Goal: Task Accomplishment & Management: Complete application form

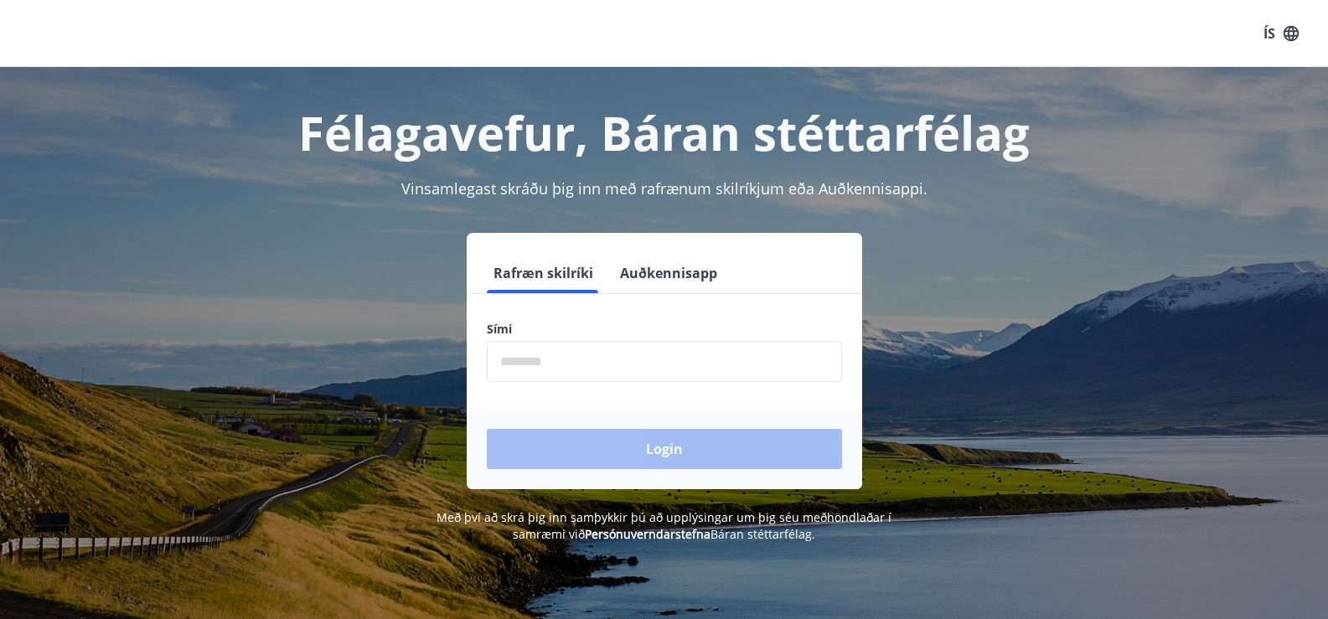
click at [683, 362] on input "phone" at bounding box center [664, 361] width 355 height 41
type input "********"
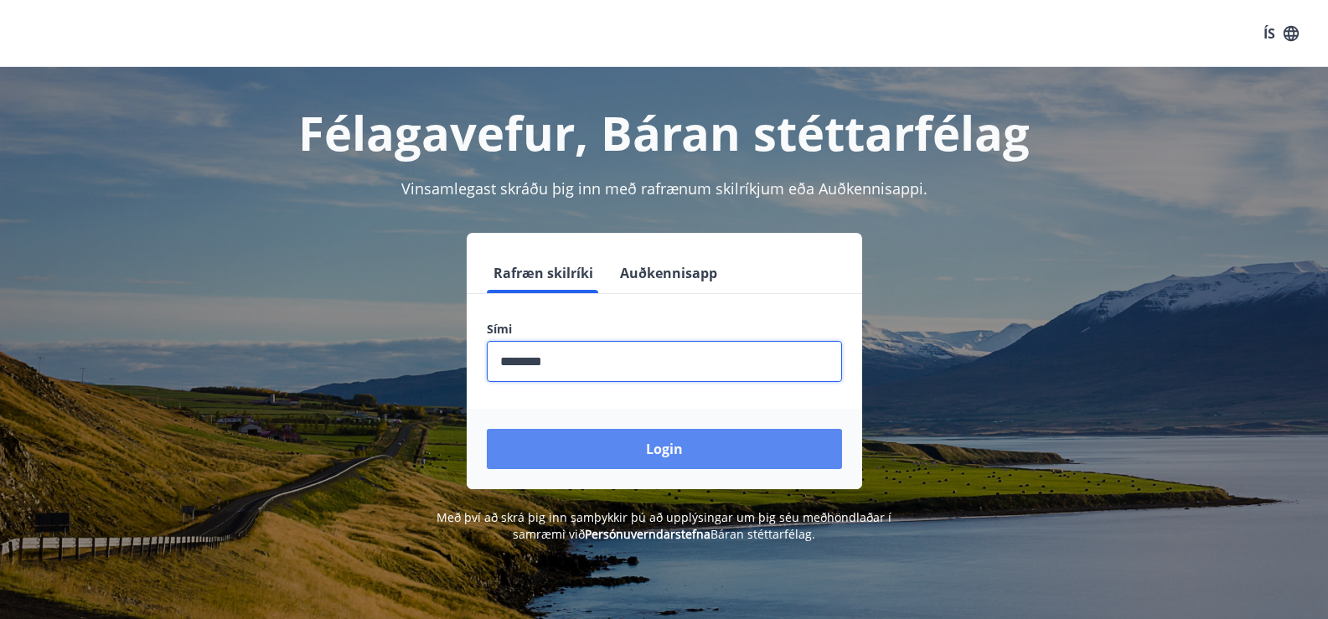
click at [649, 449] on button "Login" at bounding box center [664, 449] width 355 height 40
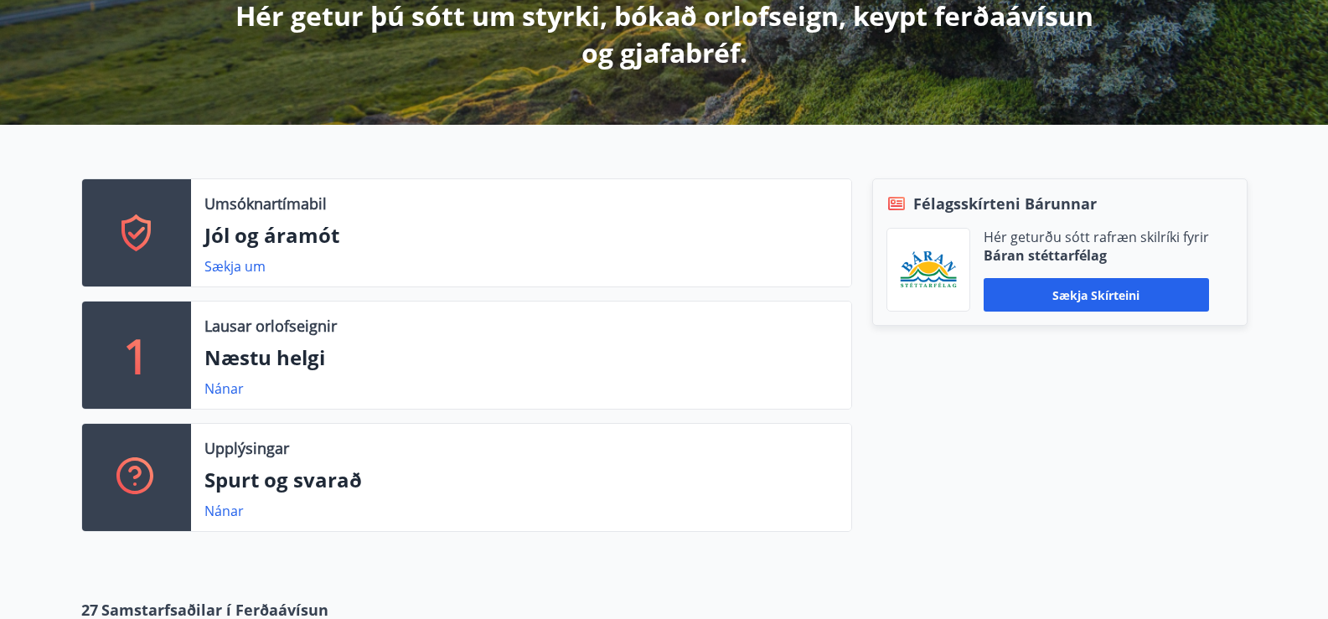
scroll to position [335, 0]
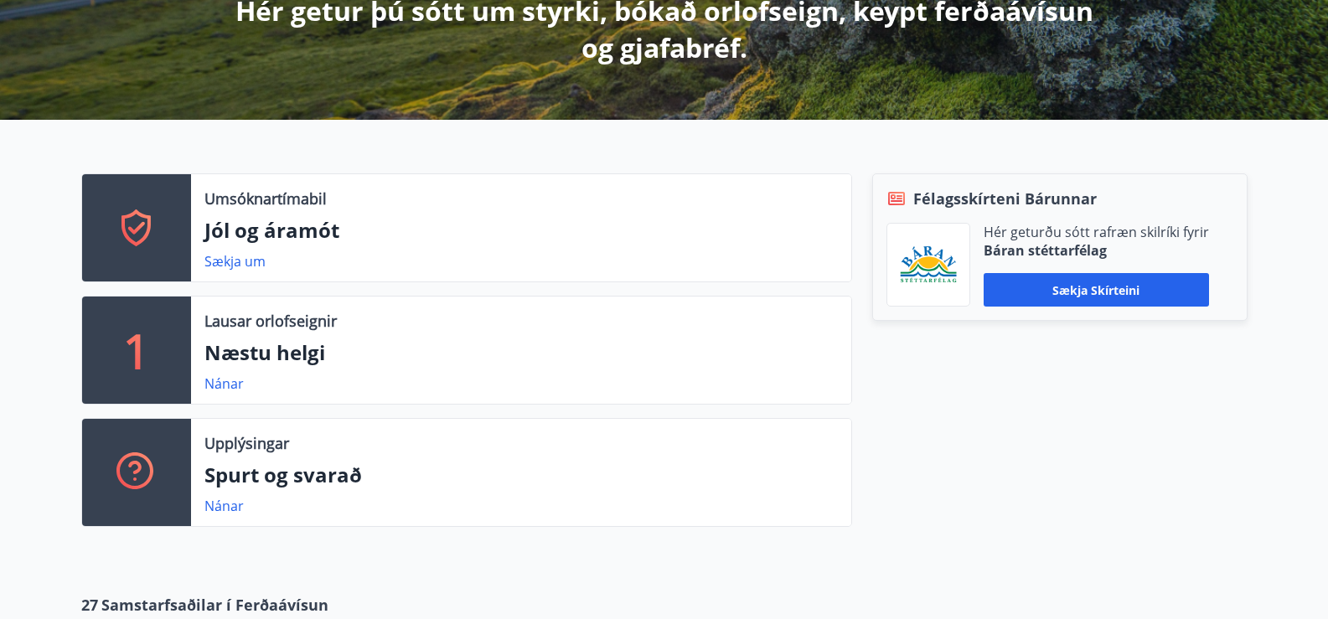
click at [132, 229] on icon at bounding box center [135, 228] width 17 height 13
click at [228, 264] on link "Sækja um" at bounding box center [234, 261] width 61 height 18
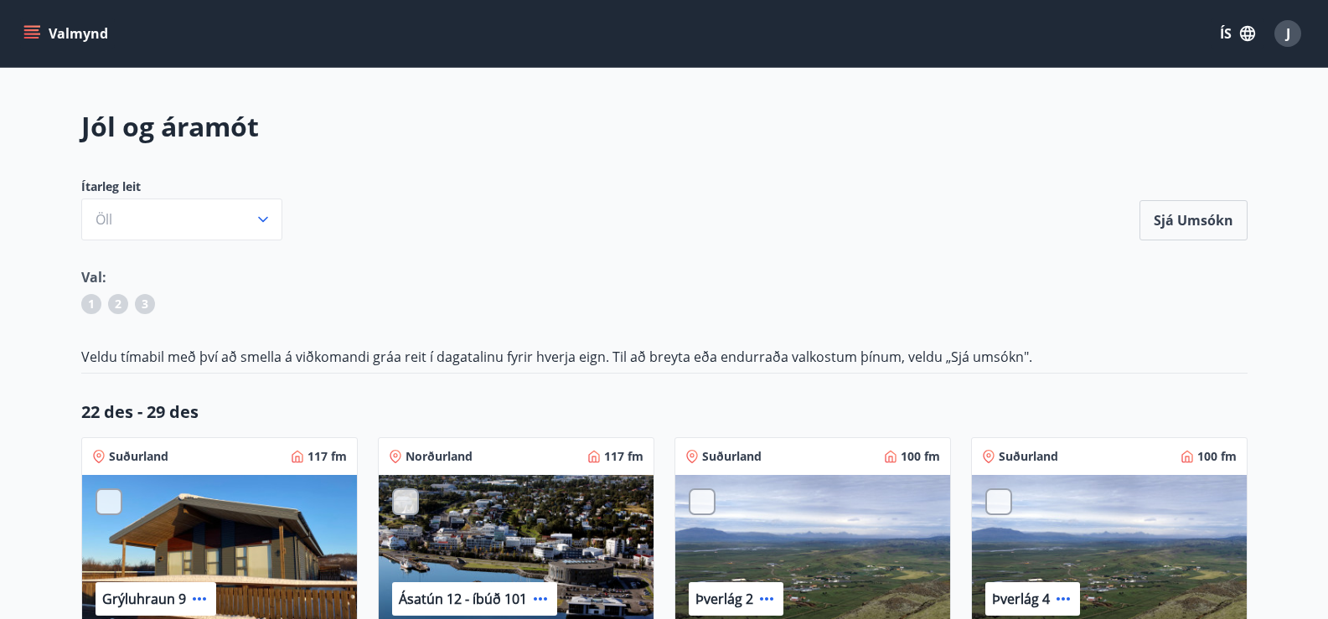
click at [1226, 35] on button "ÍS" at bounding box center [1238, 33] width 54 height 30
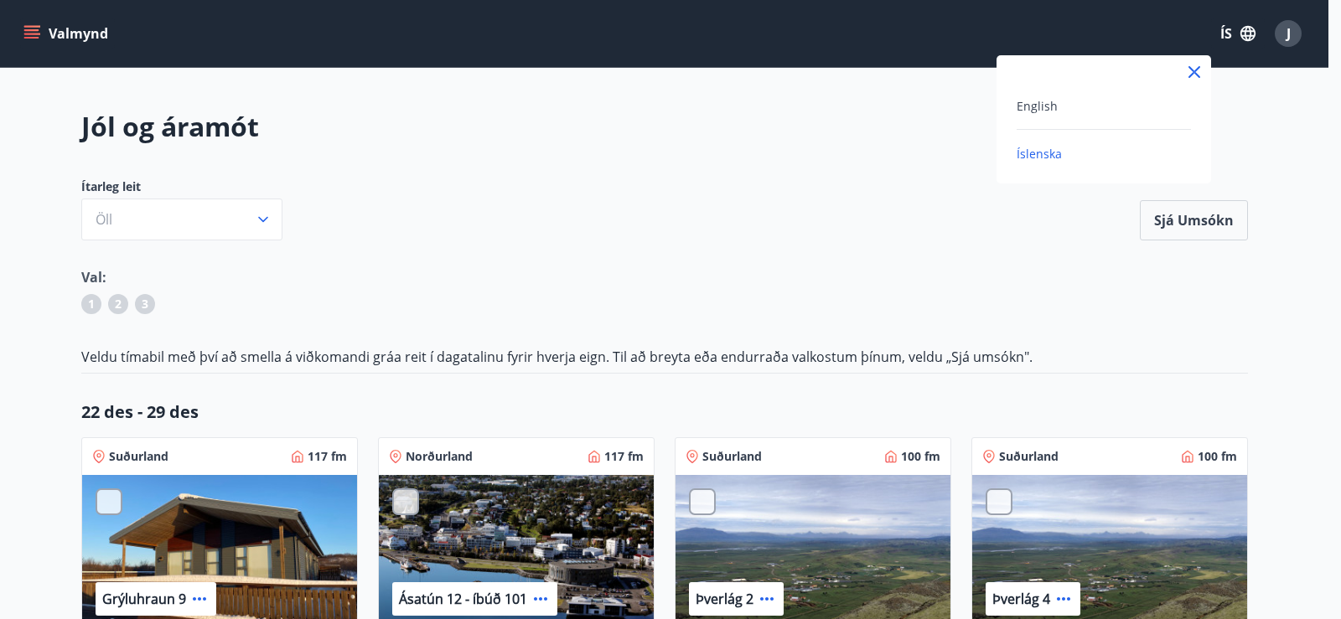
click at [1055, 112] on span "English" at bounding box center [1036, 106] width 41 height 16
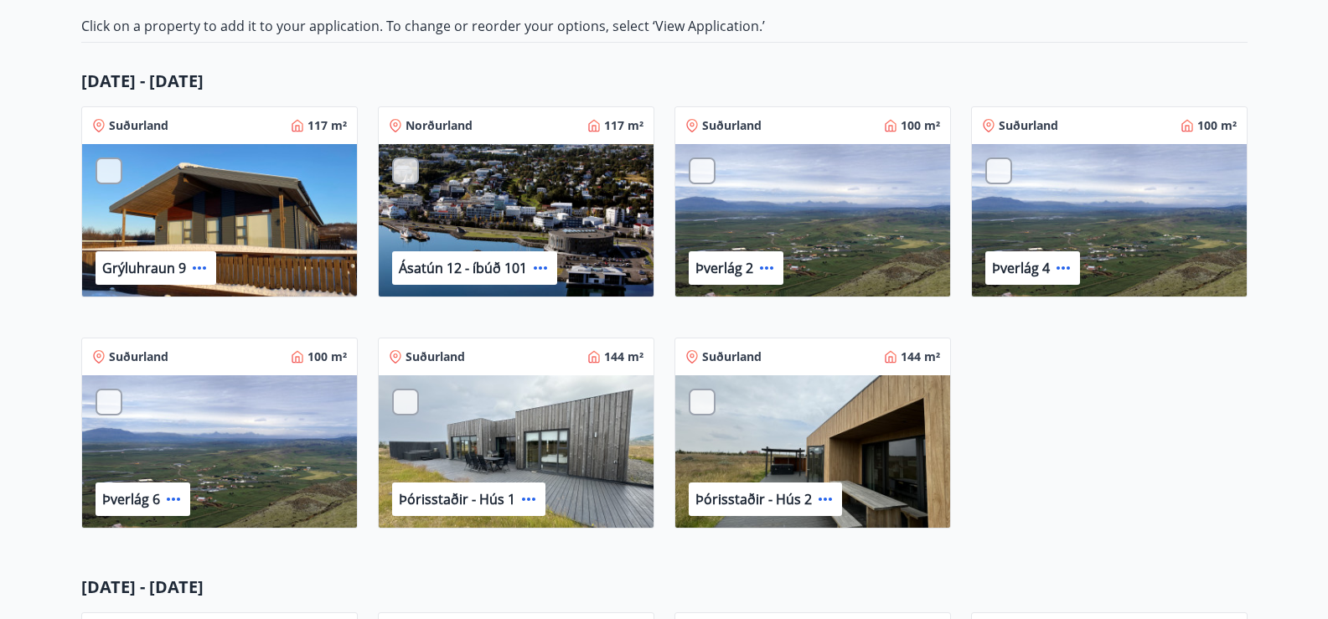
scroll to position [335, 0]
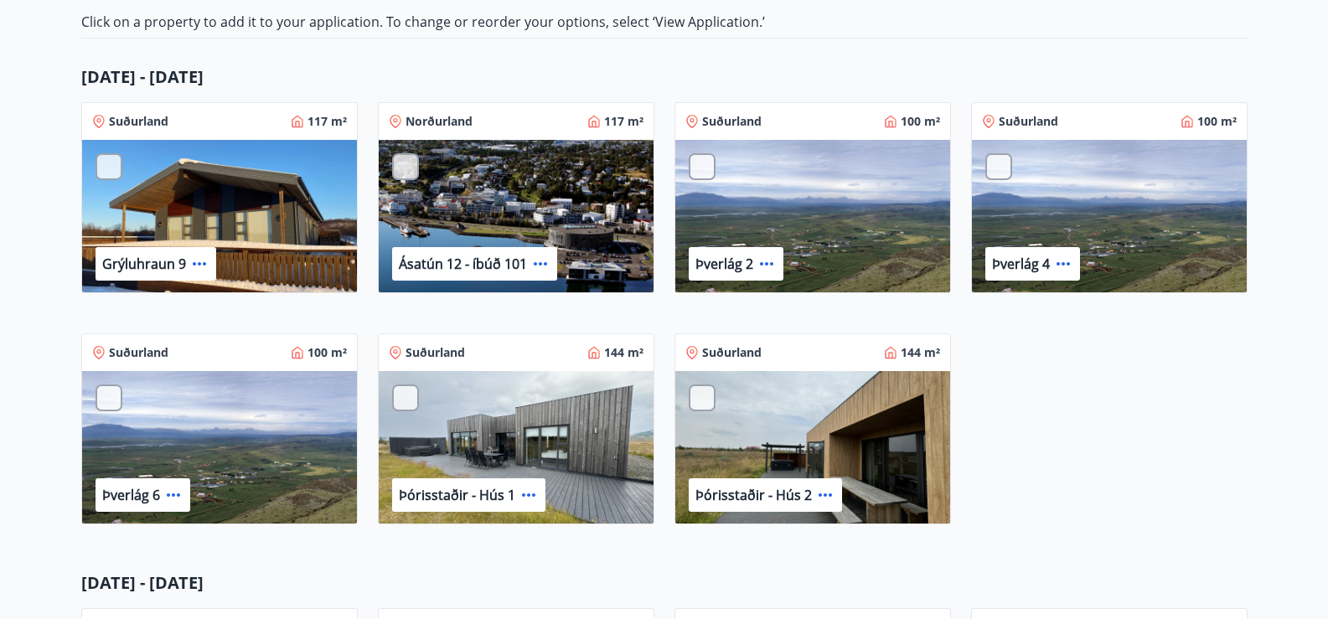
click at [702, 171] on div at bounding box center [702, 166] width 27 height 27
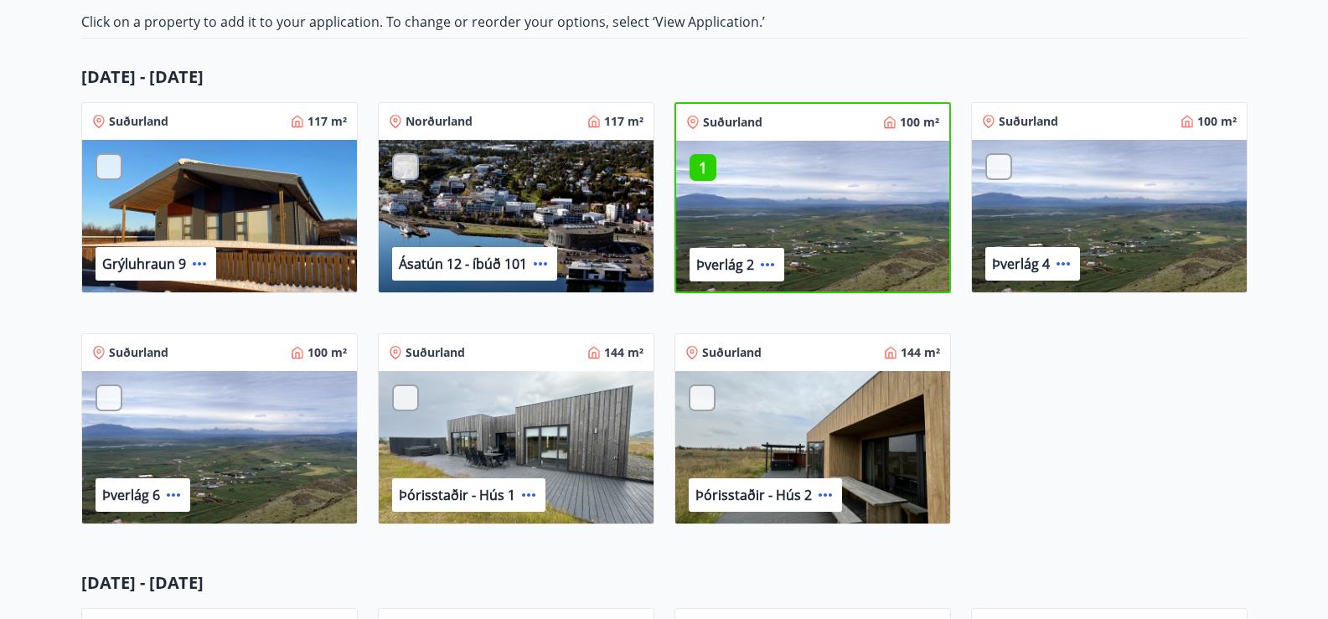
click at [999, 170] on div at bounding box center [998, 166] width 27 height 27
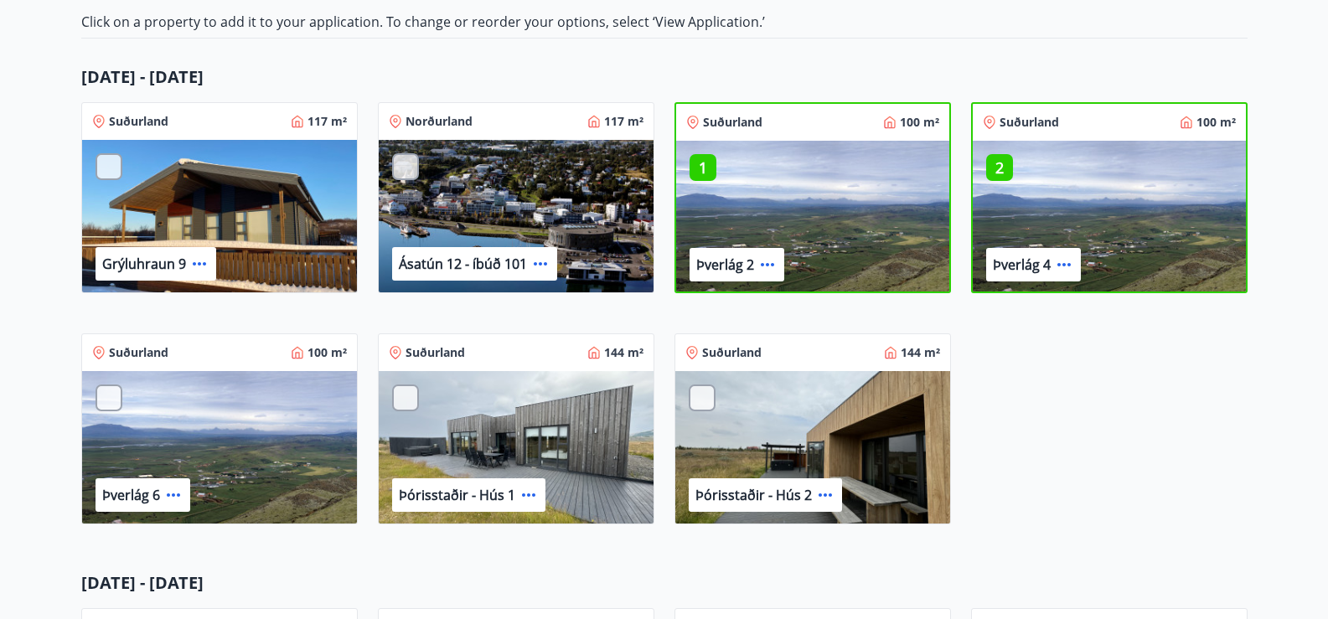
click at [699, 401] on div at bounding box center [702, 398] width 27 height 27
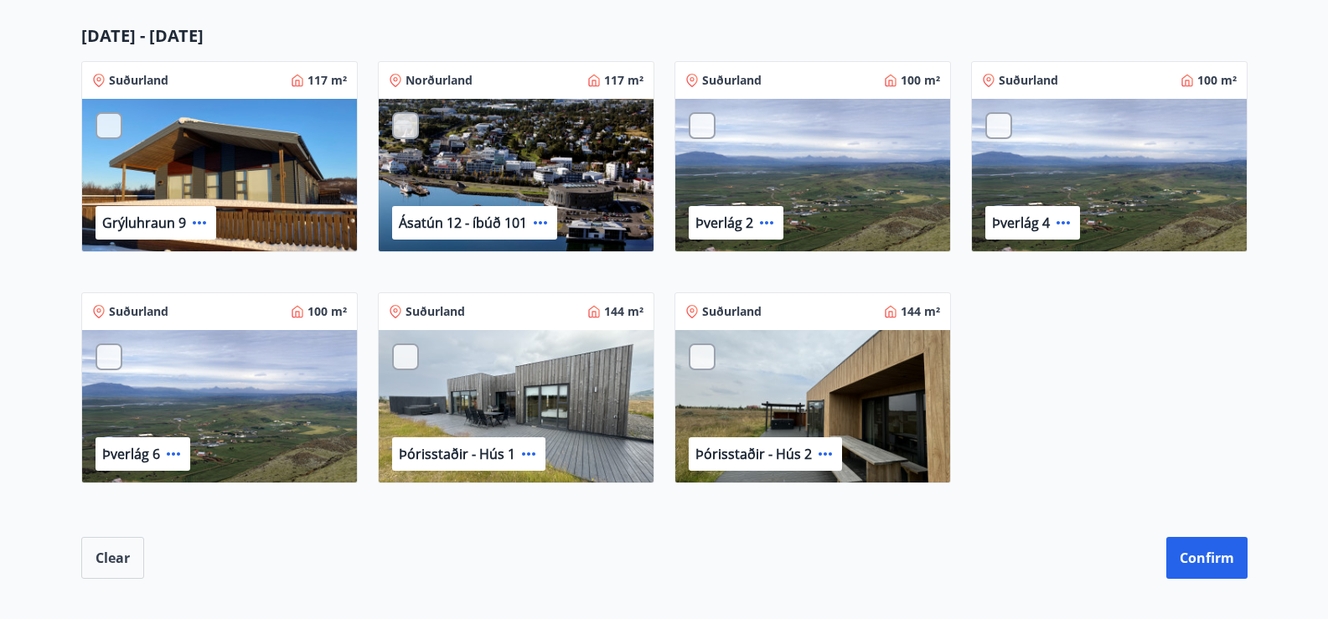
scroll to position [1050, 0]
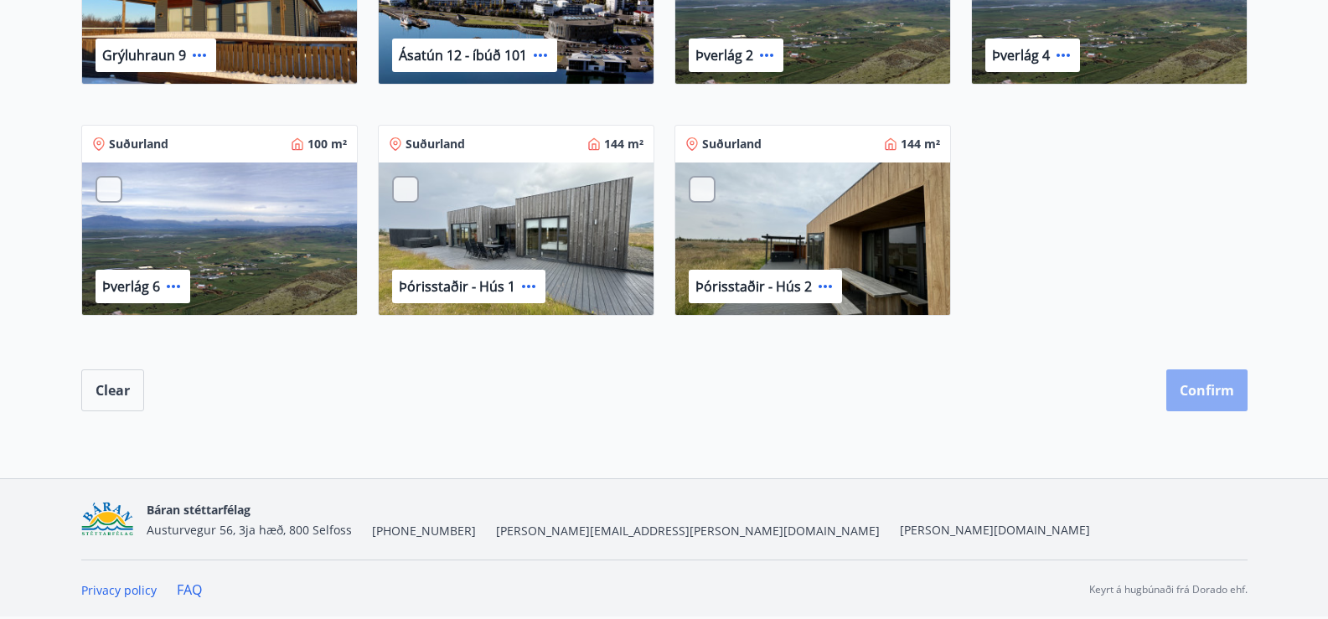
click at [1205, 394] on button "Confirm" at bounding box center [1206, 391] width 81 height 42
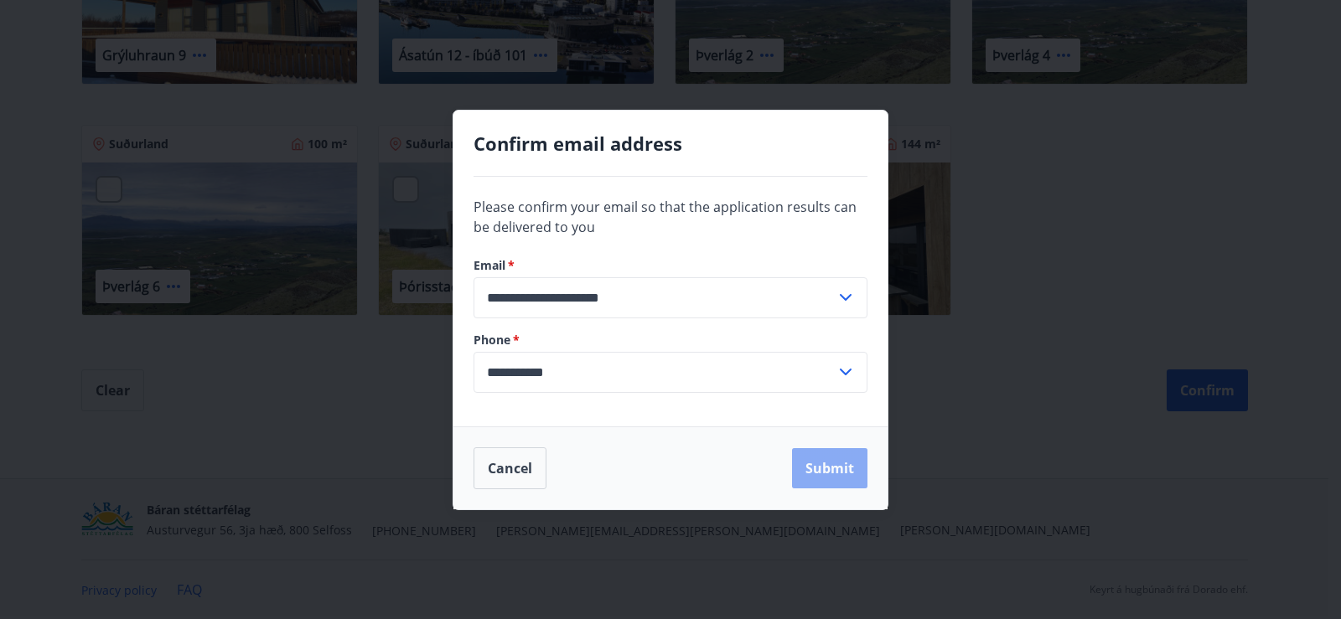
click at [835, 472] on button "Submit" at bounding box center [829, 468] width 75 height 40
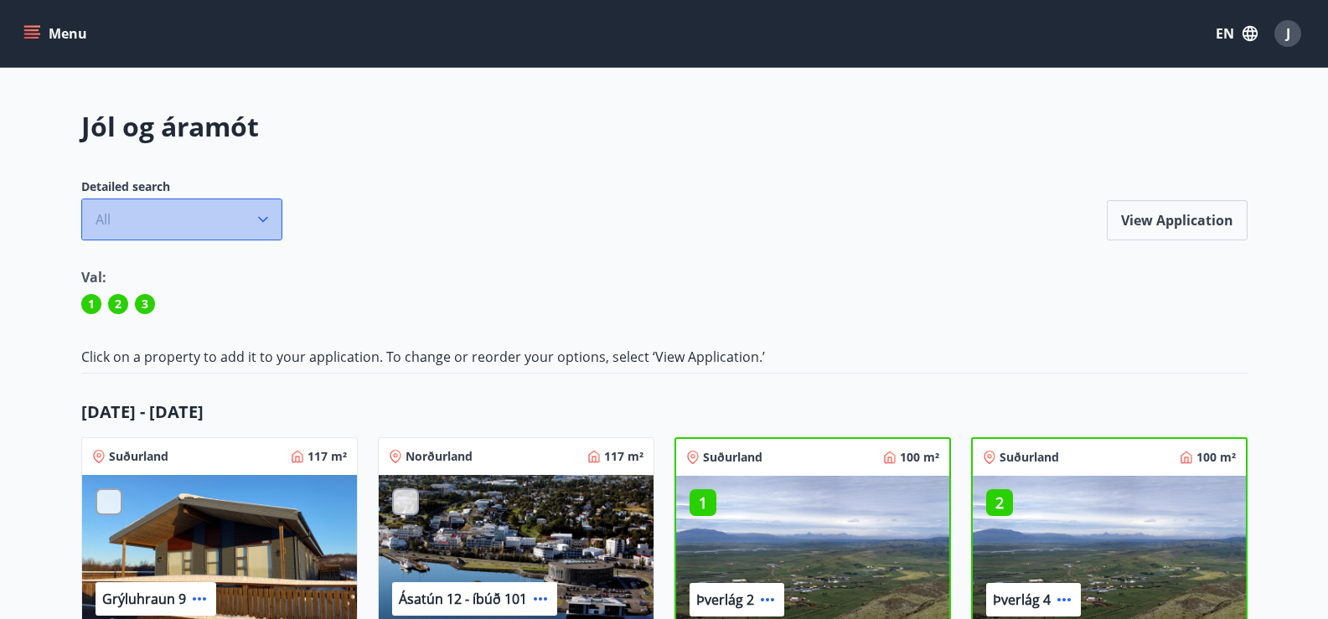
click at [264, 215] on icon "button" at bounding box center [263, 219] width 17 height 17
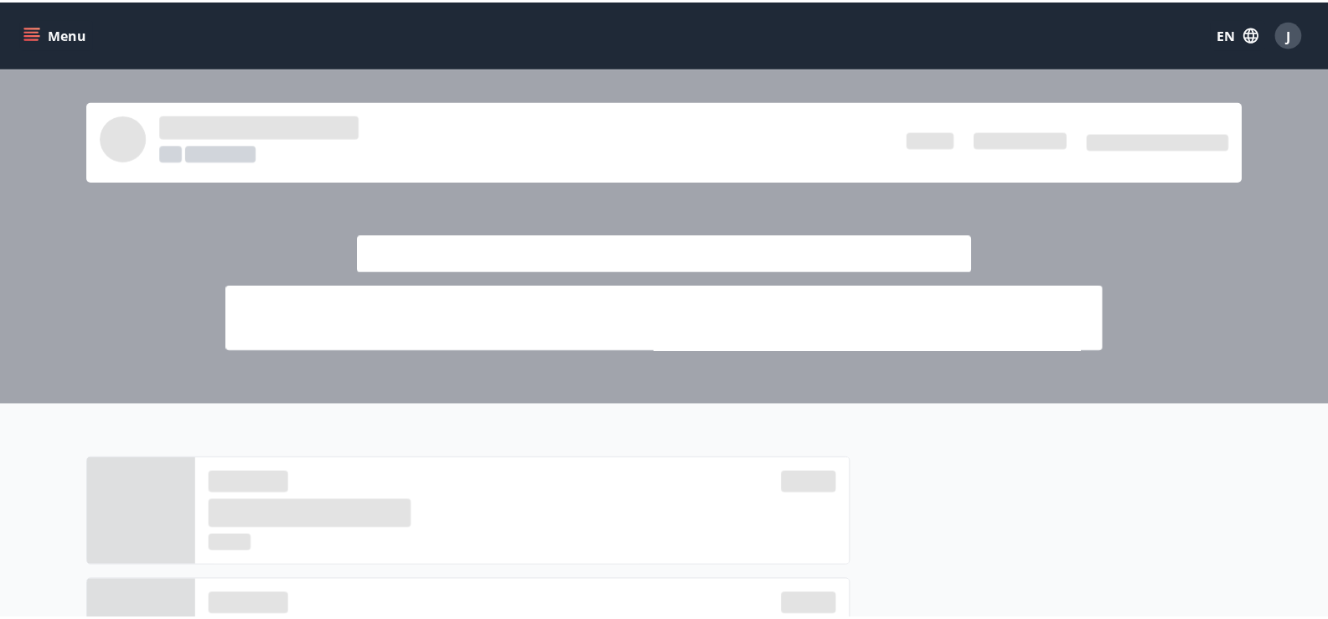
scroll to position [335, 0]
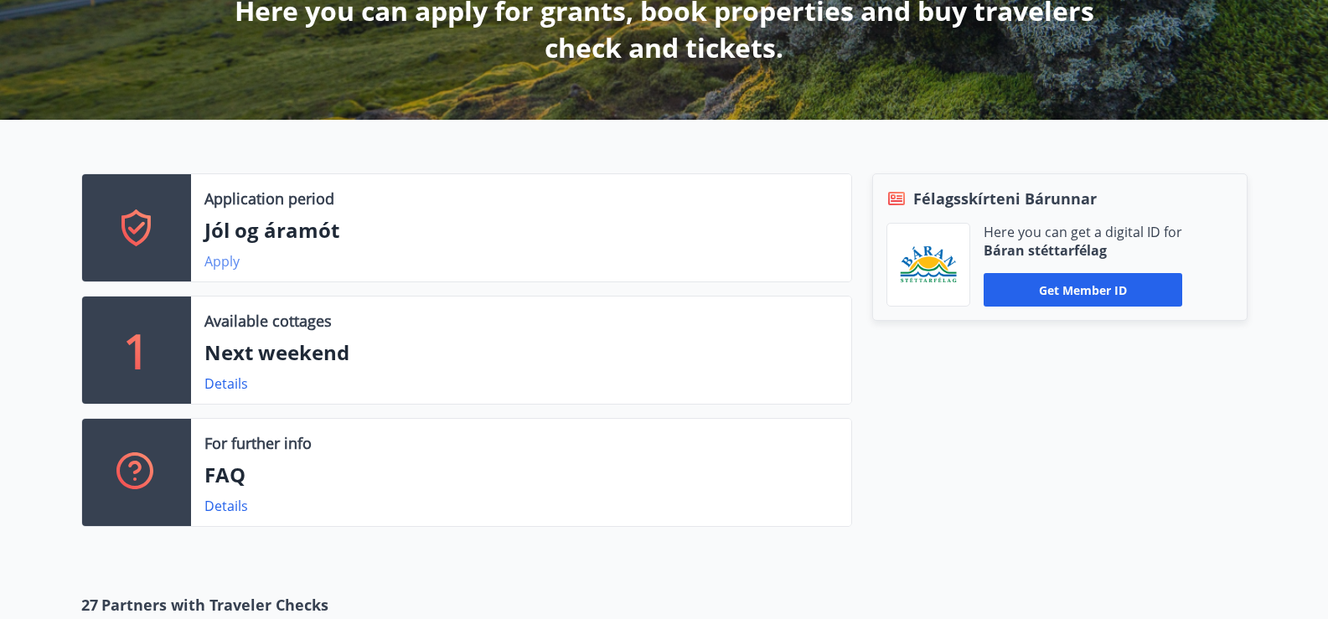
click at [228, 264] on link "Apply" at bounding box center [221, 261] width 35 height 18
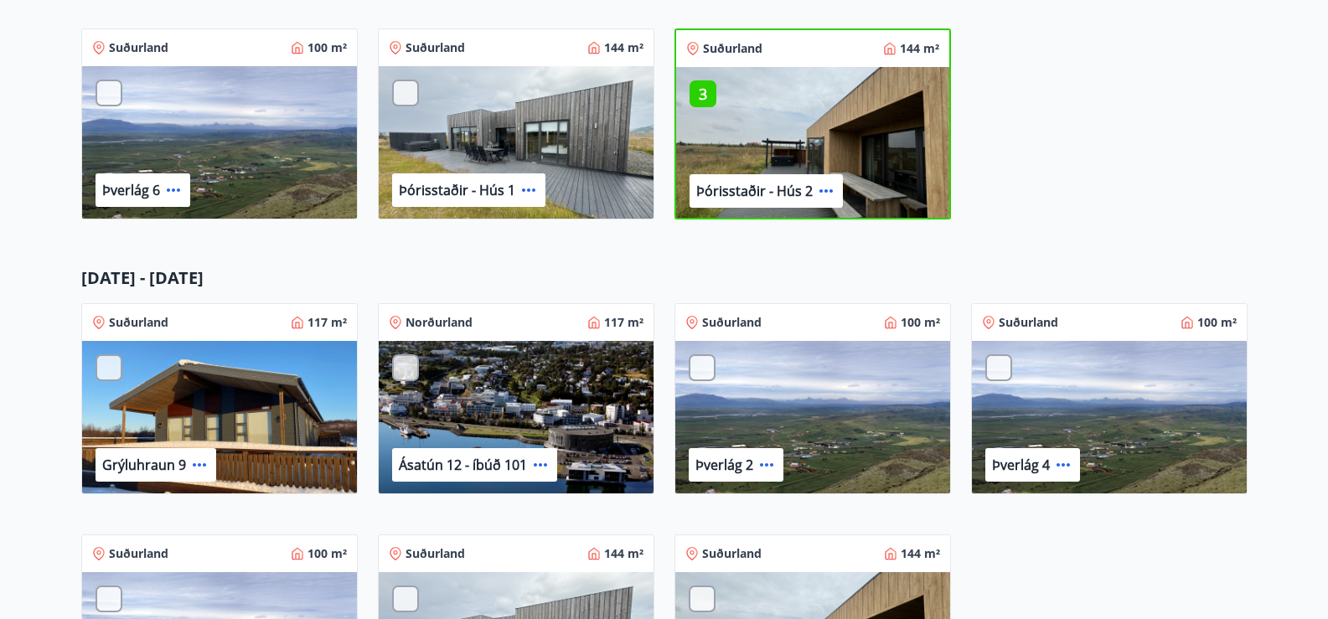
scroll to position [799, 0]
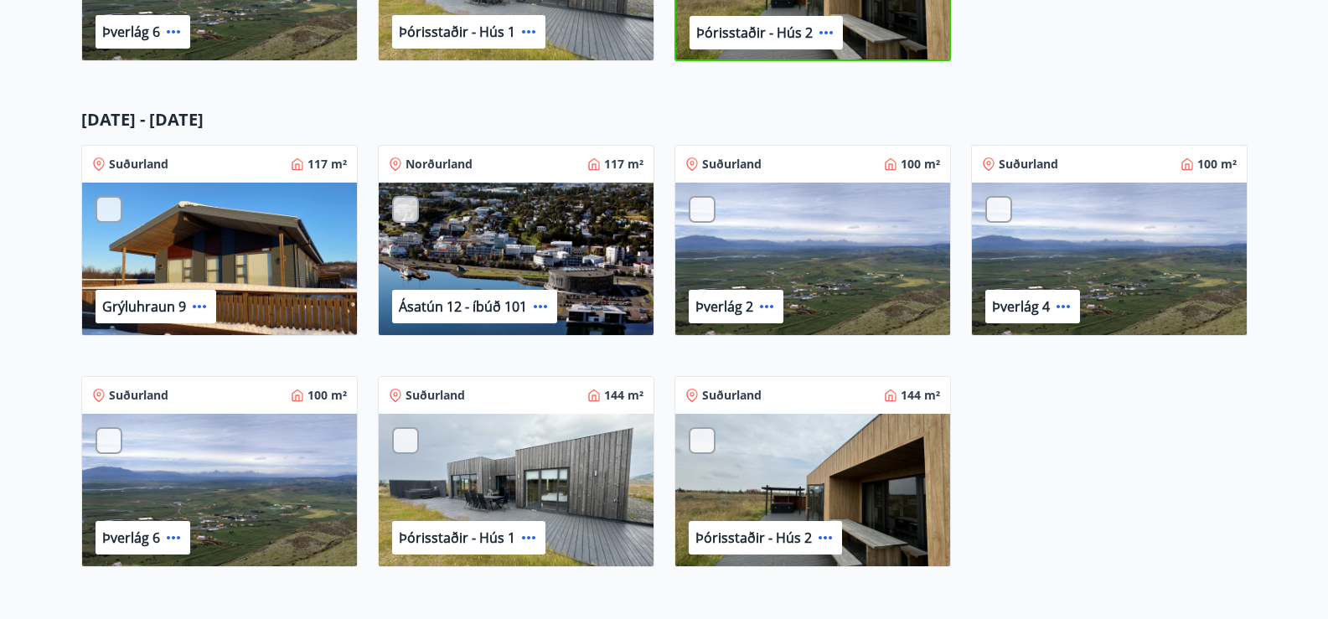
click at [700, 217] on div at bounding box center [702, 209] width 27 height 27
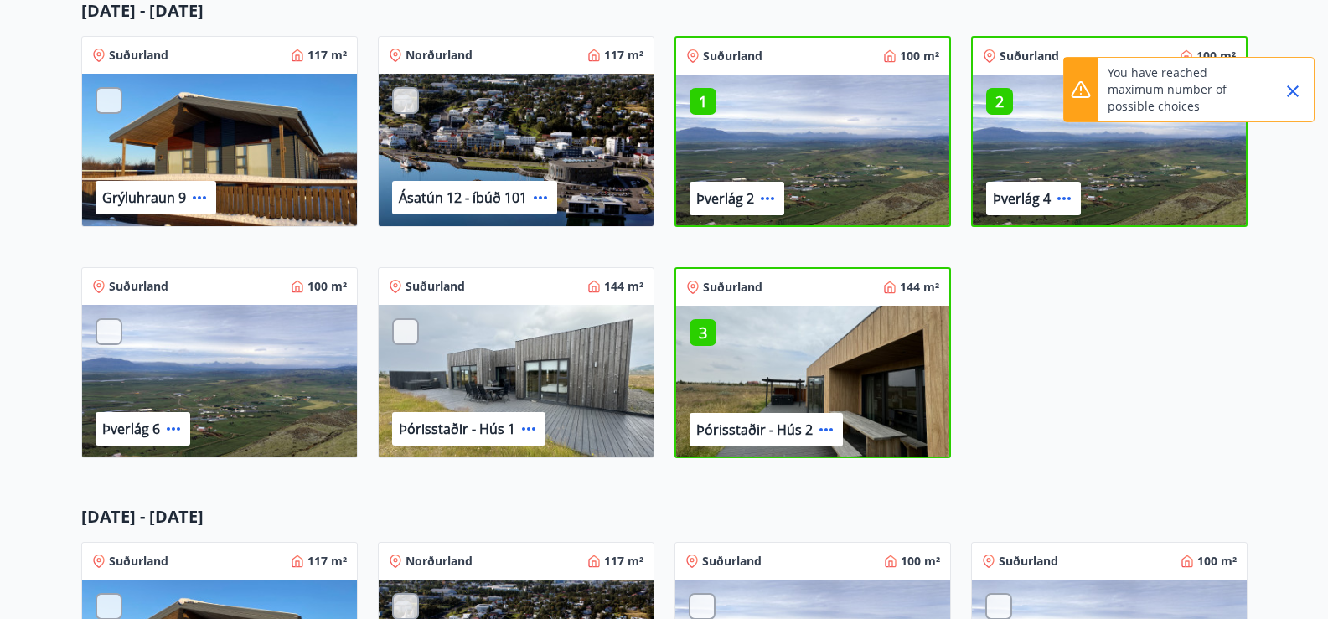
scroll to position [380, 0]
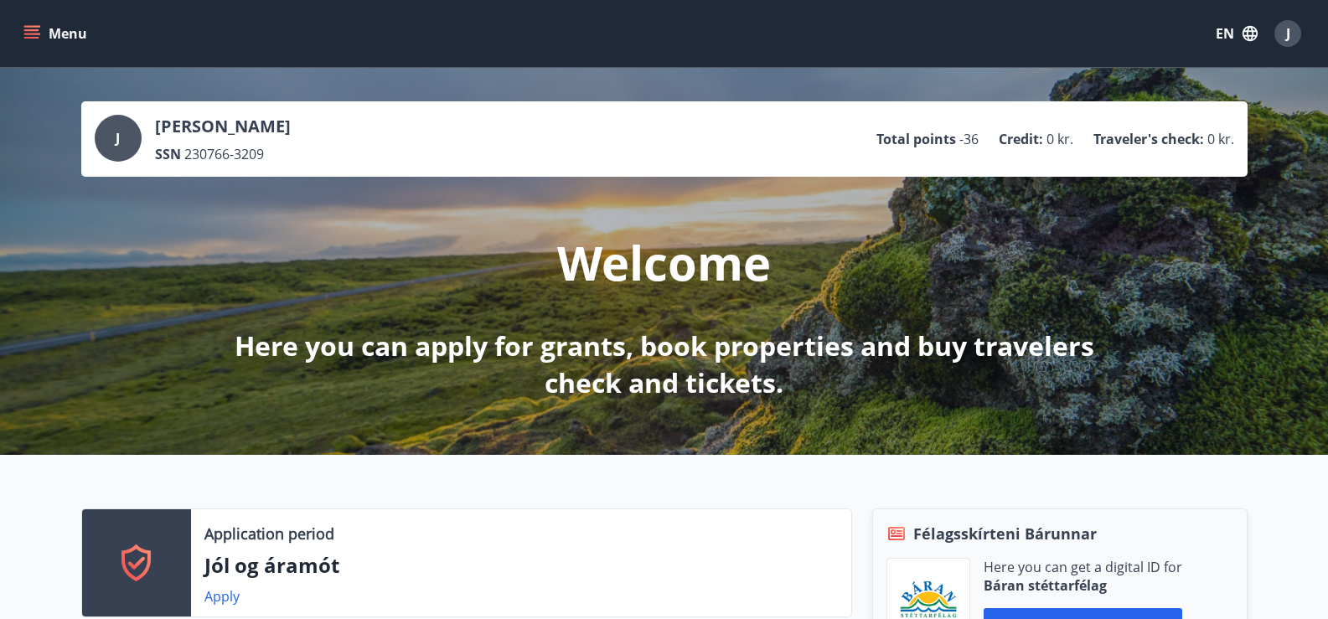
click at [1288, 32] on span "J" at bounding box center [1288, 33] width 4 height 18
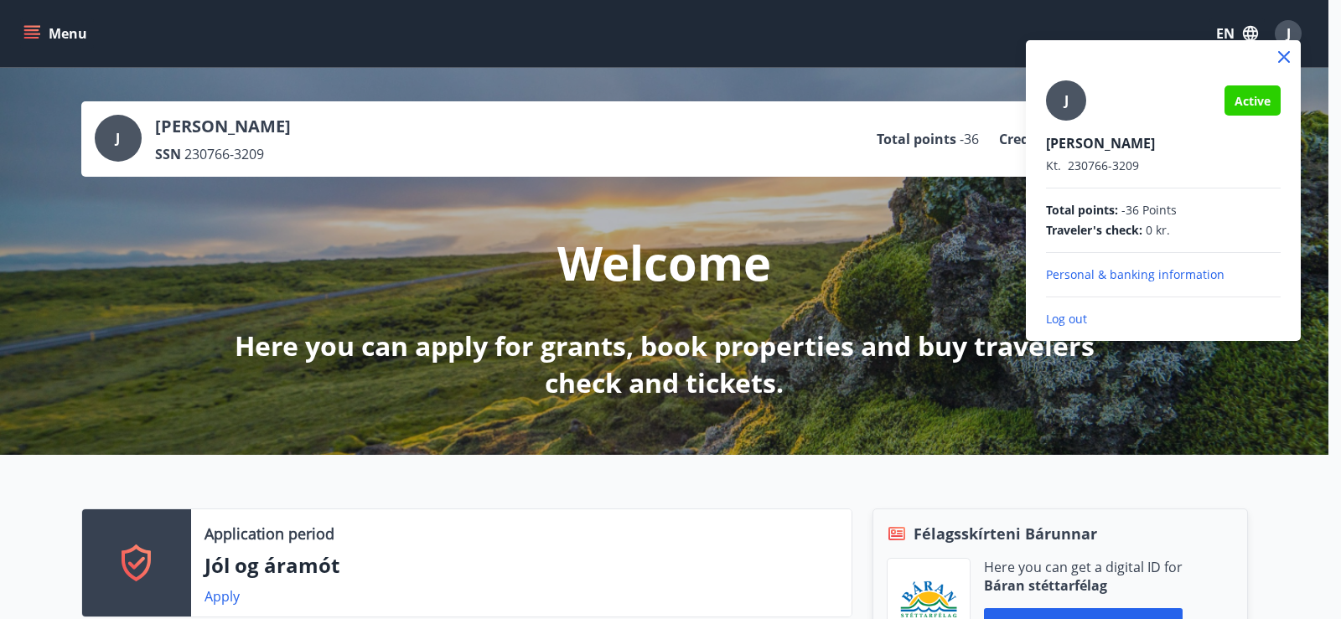
click at [1064, 316] on p "Log out" at bounding box center [1163, 319] width 235 height 17
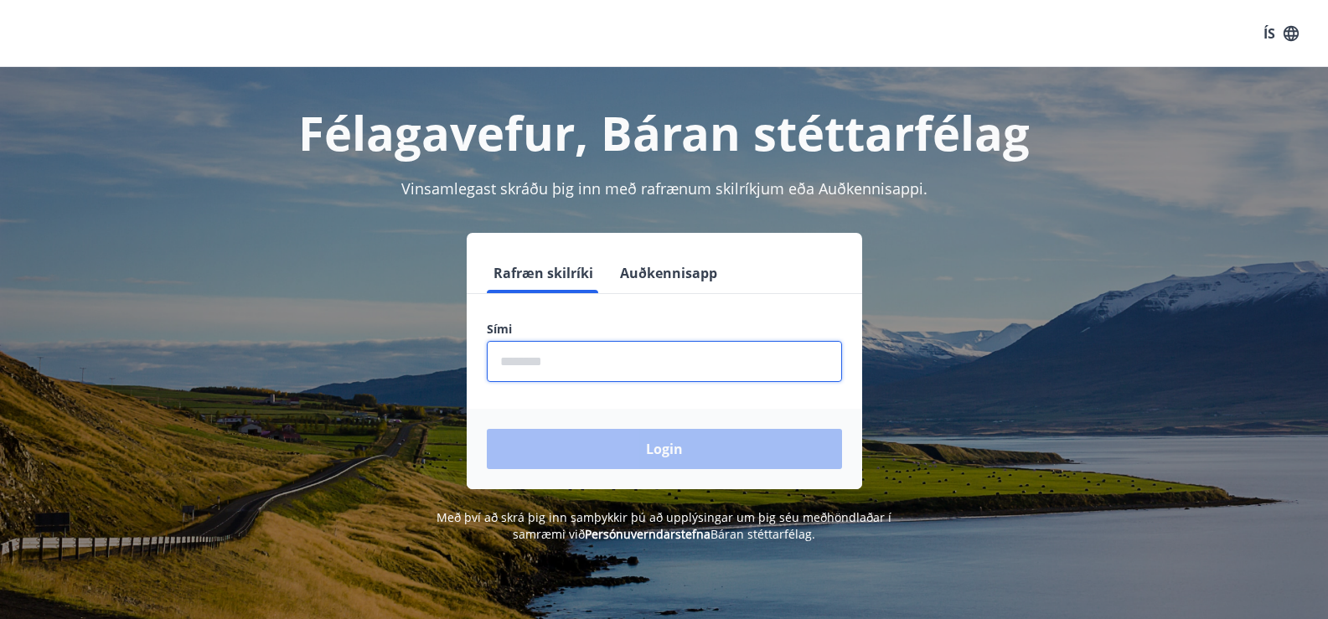
click at [719, 361] on input "phone" at bounding box center [664, 361] width 355 height 41
type input "********"
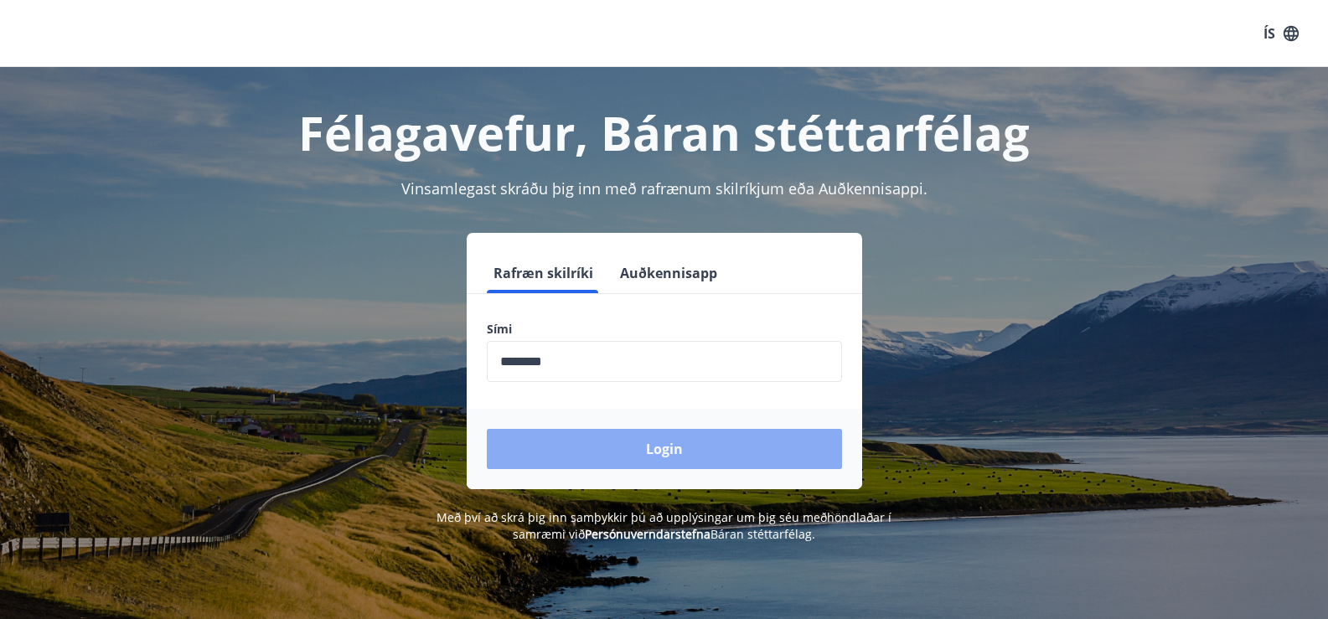
click at [767, 452] on button "Login" at bounding box center [664, 449] width 355 height 40
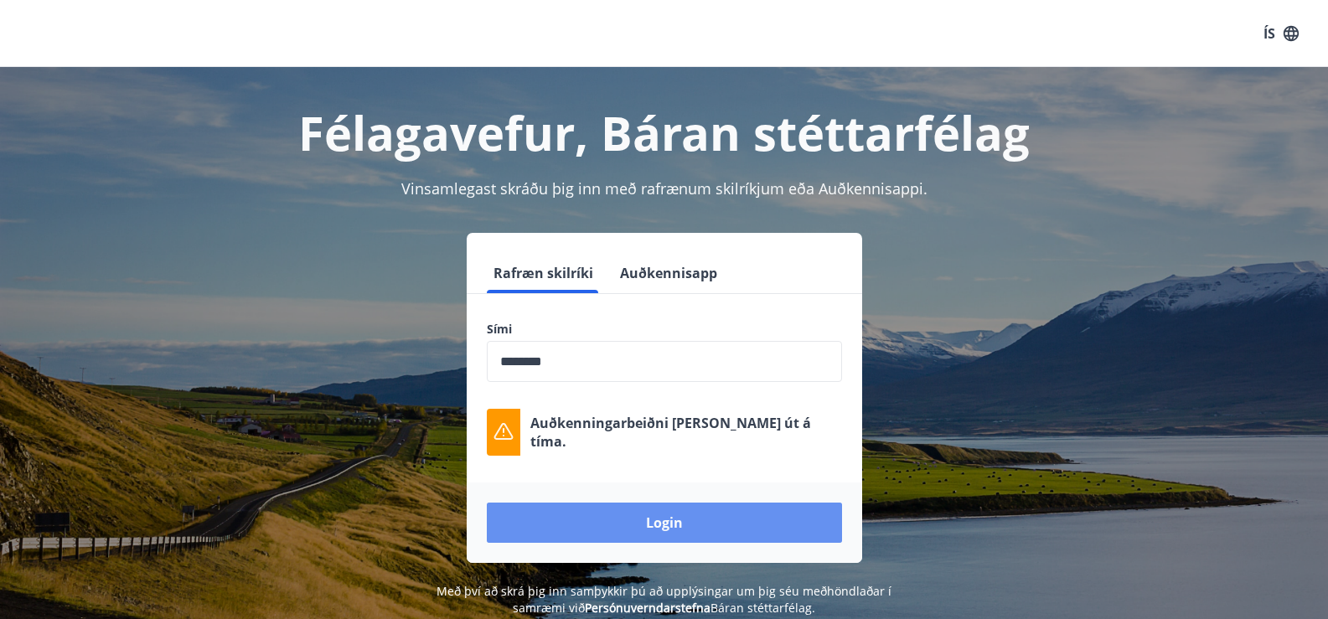
click at [750, 517] on button "Login" at bounding box center [664, 523] width 355 height 40
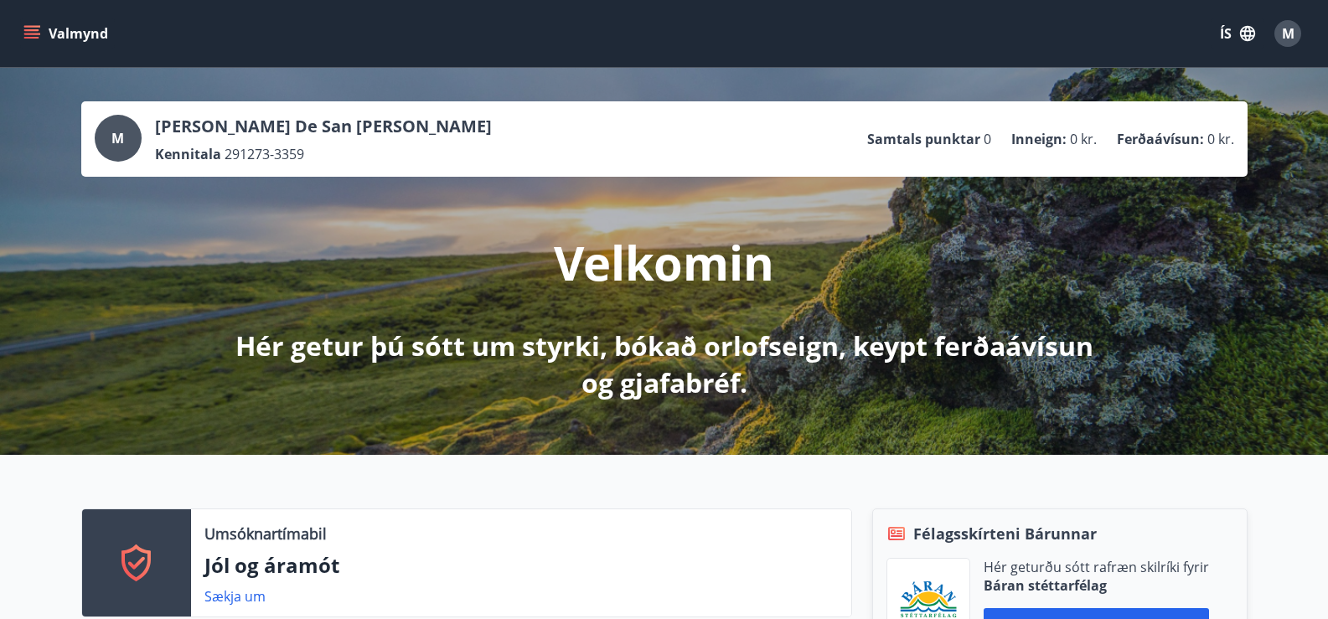
scroll to position [84, 0]
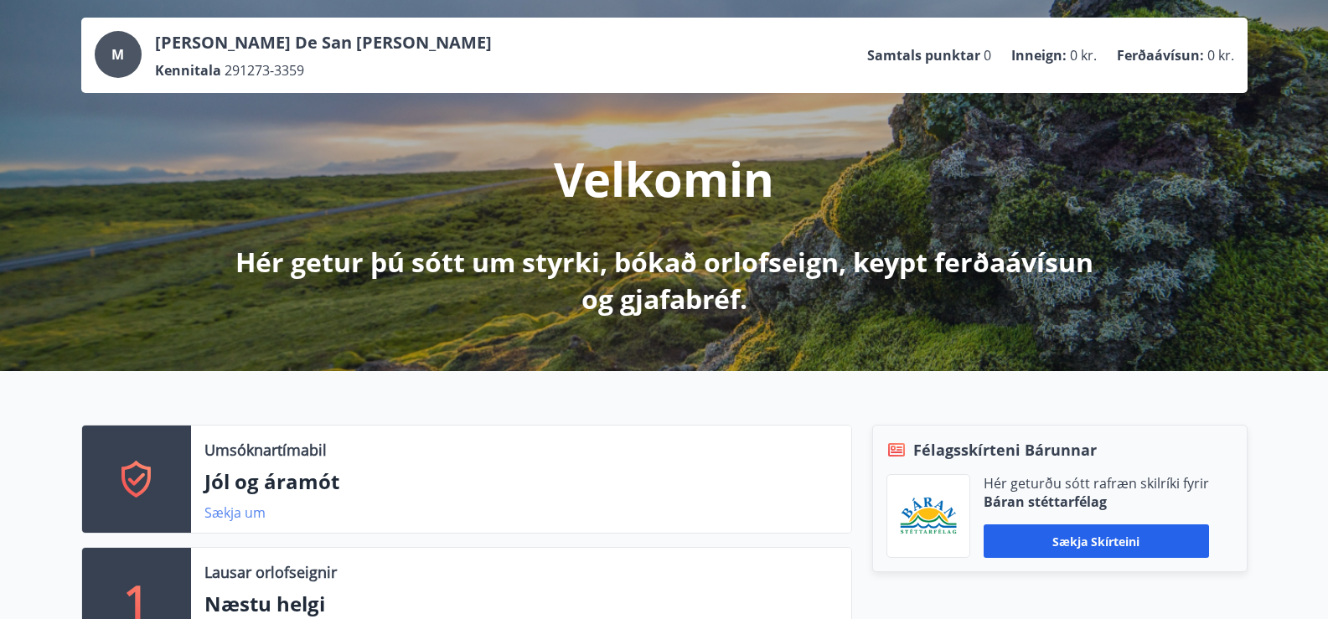
click at [234, 512] on link "Sækja um" at bounding box center [234, 513] width 61 height 18
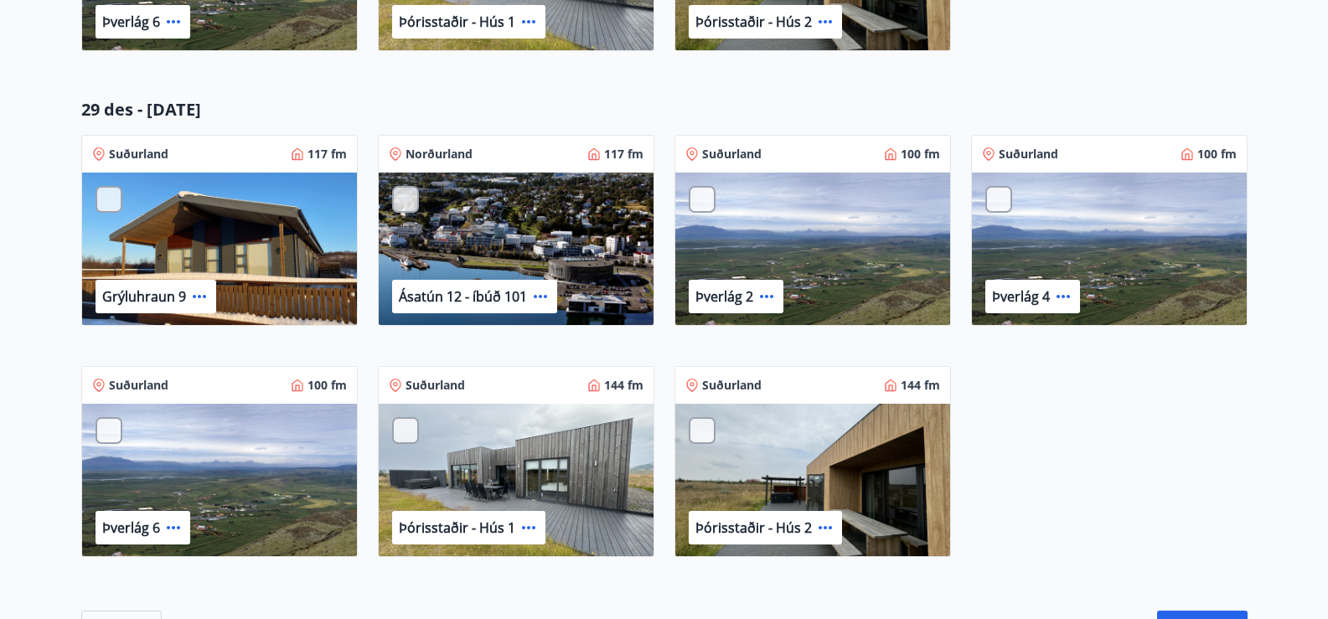
scroll to position [838, 0]
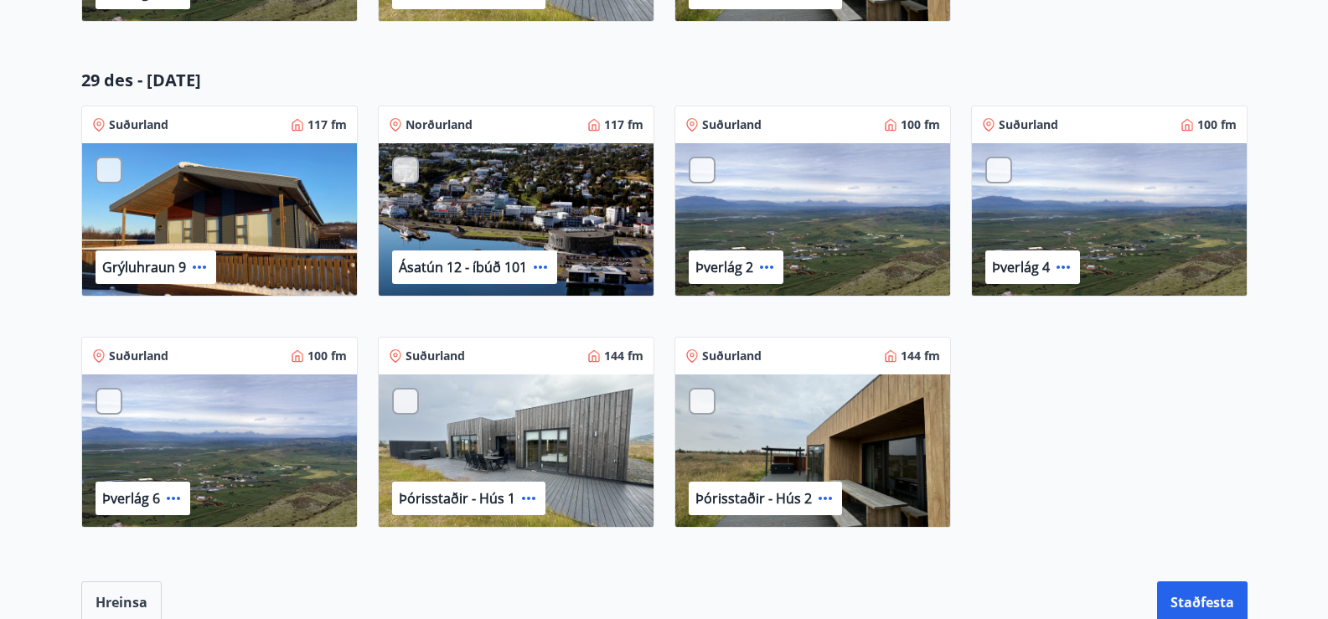
click at [833, 229] on div "Þverlág 2" at bounding box center [812, 220] width 275 height 154
click at [697, 173] on div at bounding box center [702, 170] width 27 height 27
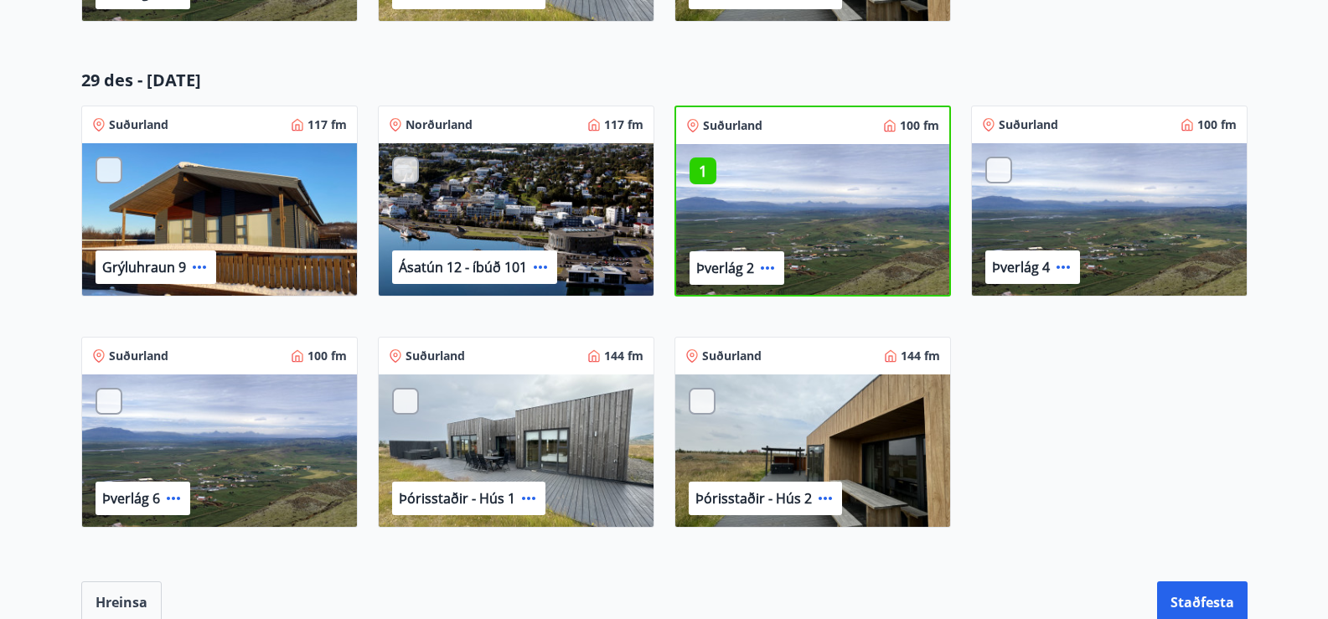
click at [998, 178] on div at bounding box center [998, 170] width 27 height 27
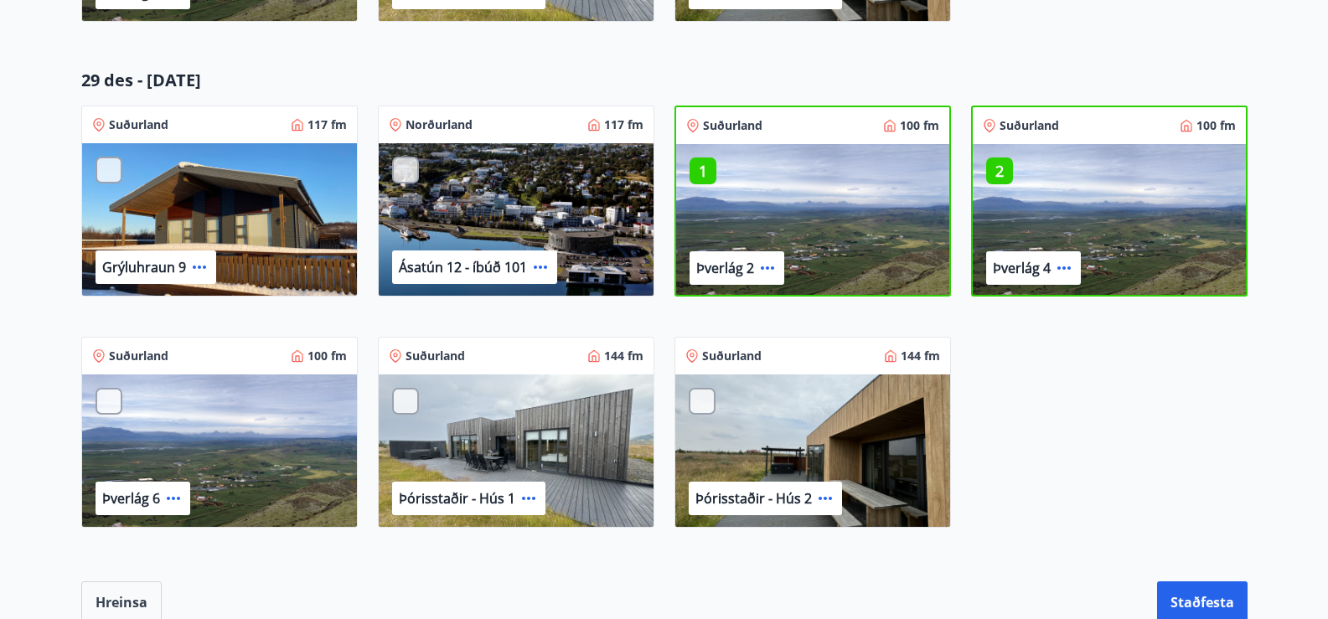
click at [706, 406] on div at bounding box center [702, 401] width 27 height 27
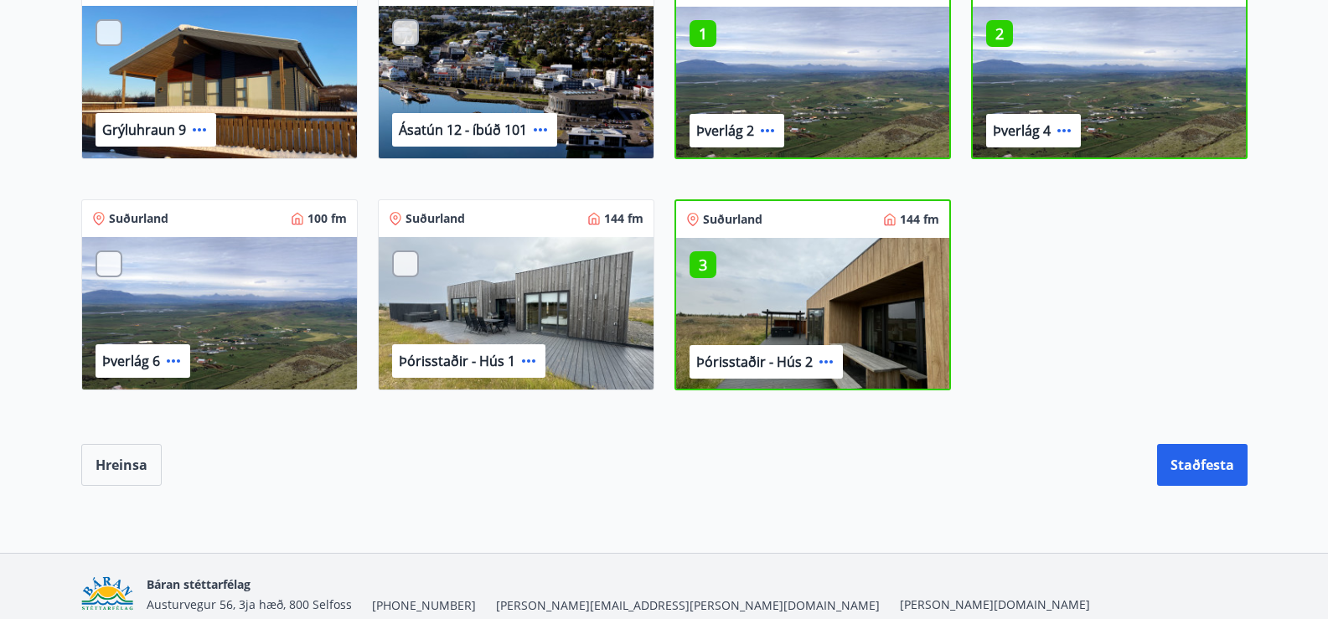
scroll to position [1006, 0]
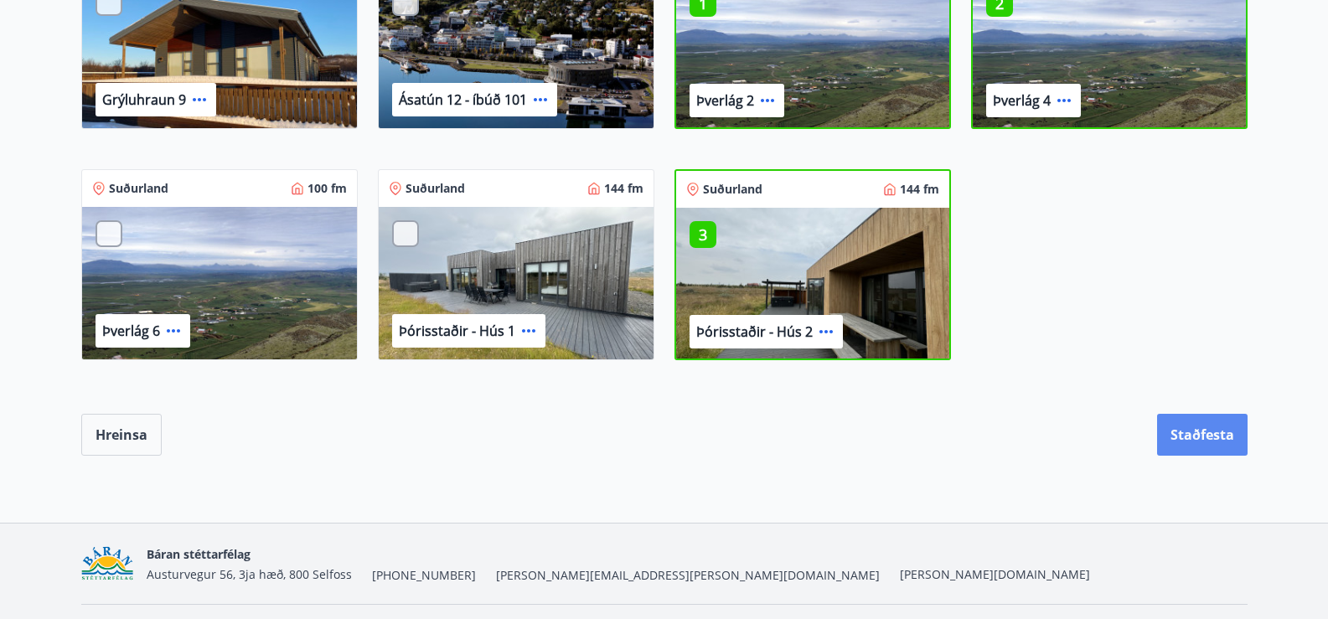
click at [1196, 437] on button "Staðfesta" at bounding box center [1202, 435] width 90 height 42
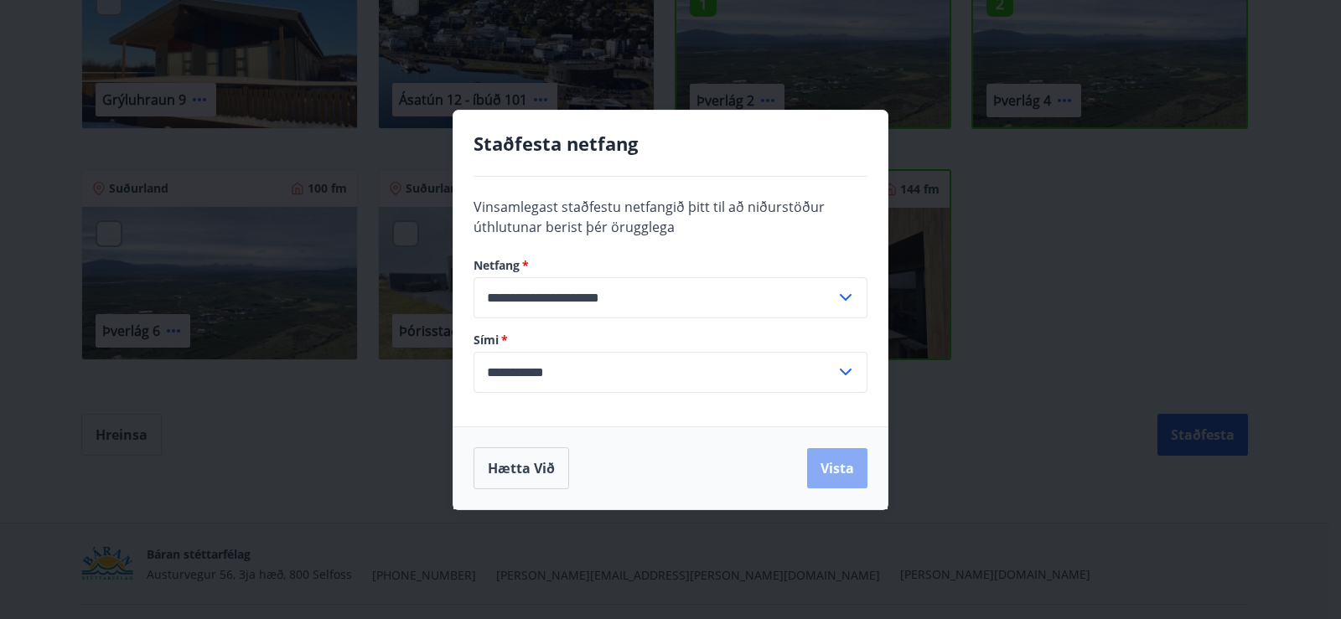
click at [835, 472] on button "Vista" at bounding box center [837, 468] width 60 height 40
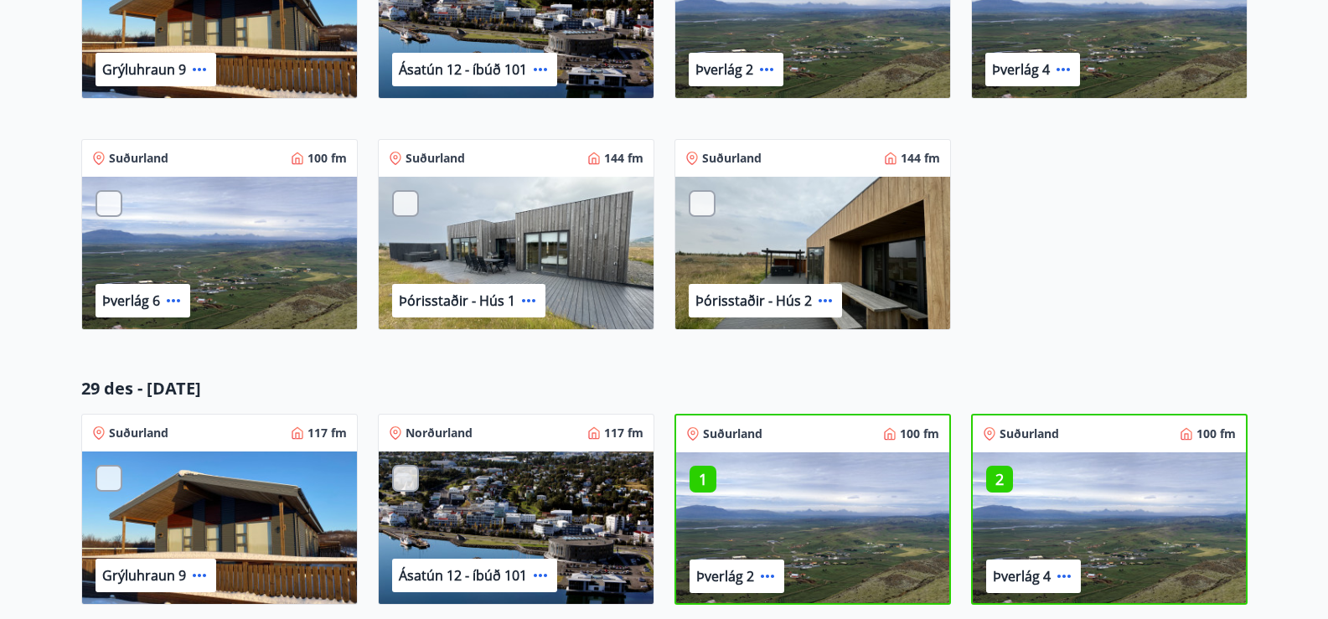
scroll to position [1050, 0]
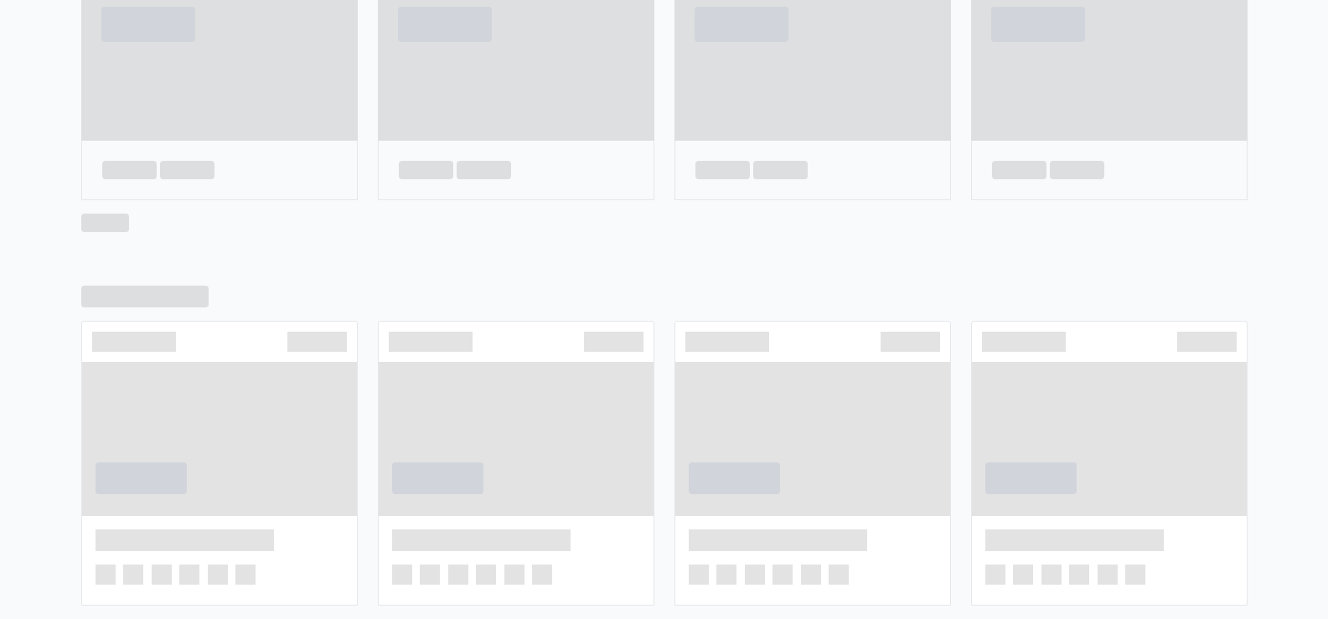
scroll to position [84, 0]
